Goal: Information Seeking & Learning: Learn about a topic

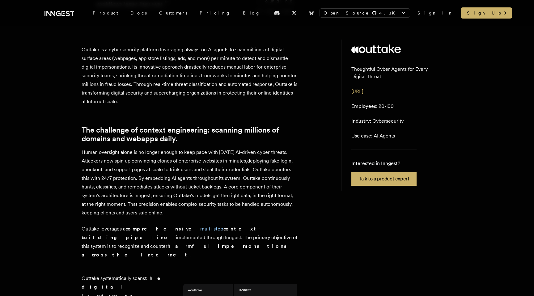
scroll to position [154, 0]
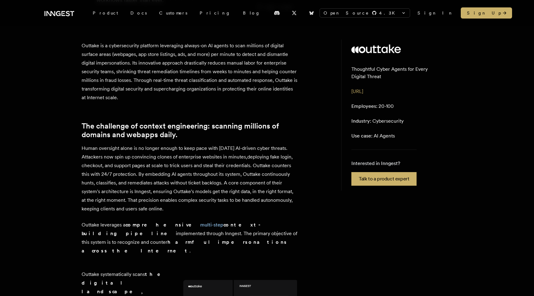
click at [69, 15] on icon at bounding box center [68, 13] width 4 height 5
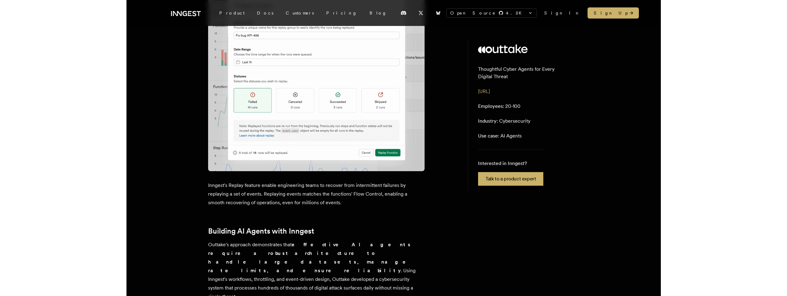
scroll to position [1329, 0]
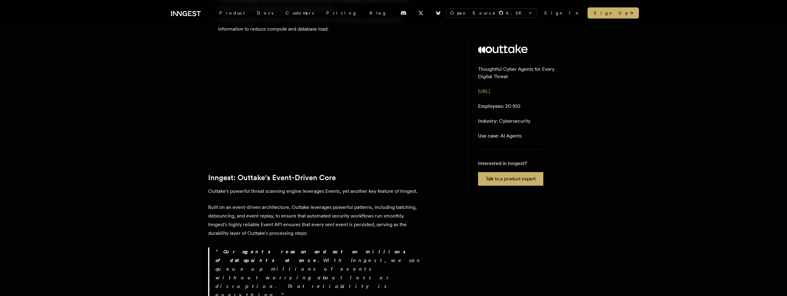
scroll to position [878, 0]
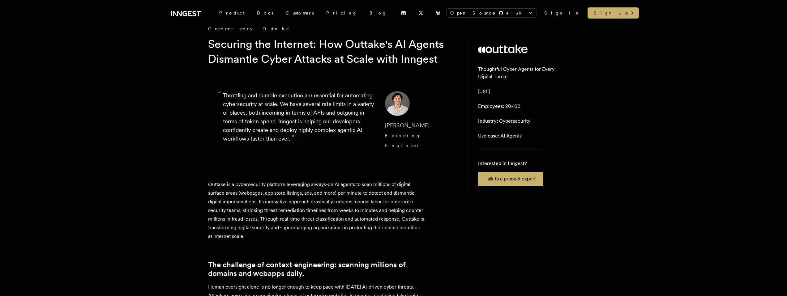
scroll to position [8, 0]
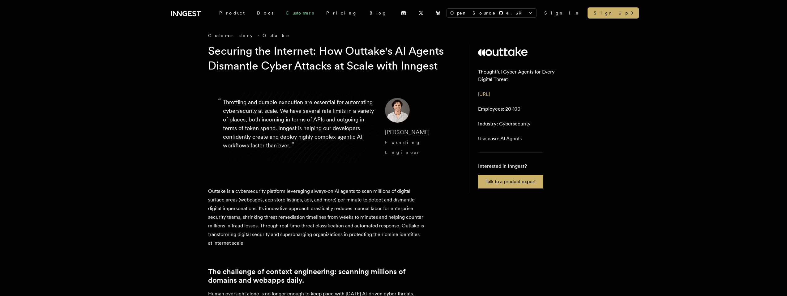
click at [281, 17] on link "Customers" at bounding box center [300, 12] width 41 height 11
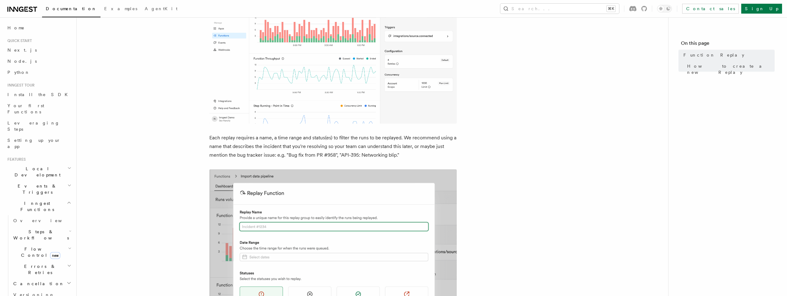
scroll to position [325, 0]
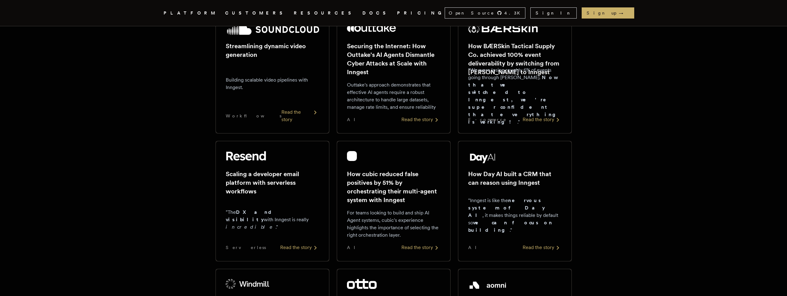
scroll to position [131, 0]
